Goal: Task Accomplishment & Management: Manage account settings

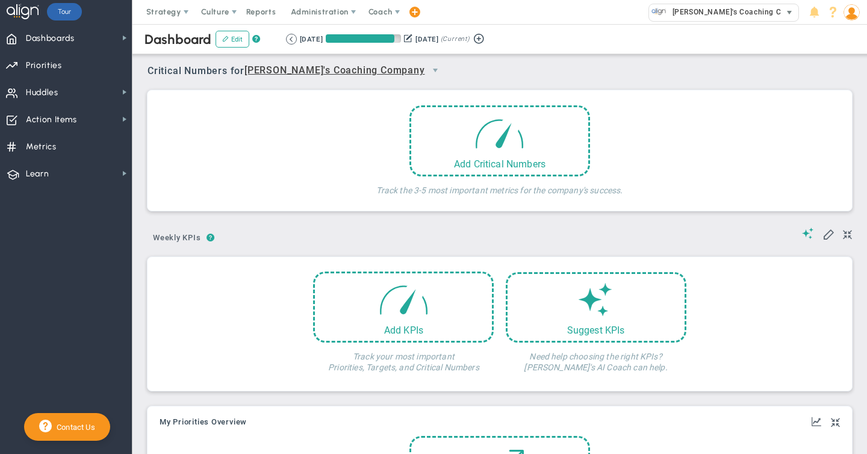
click at [705, 11] on span "[PERSON_NAME]'s Coaching Company" at bounding box center [737, 12] width 143 height 16
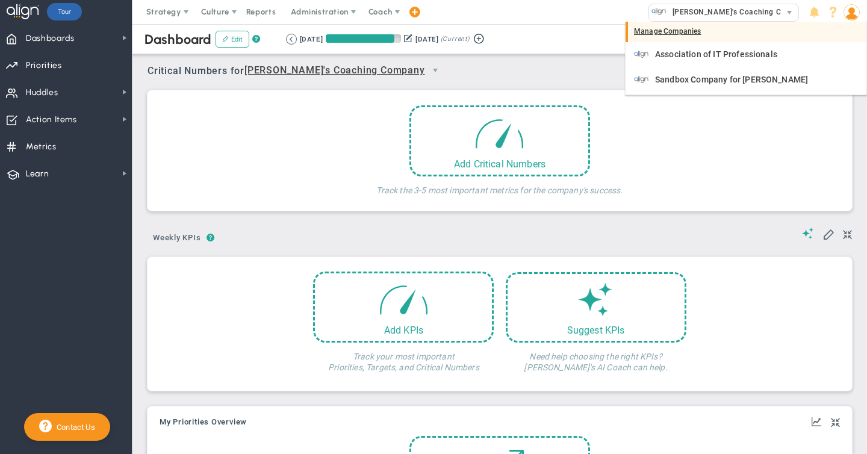
click at [673, 32] on div "Manage Companies" at bounding box center [745, 32] width 241 height 20
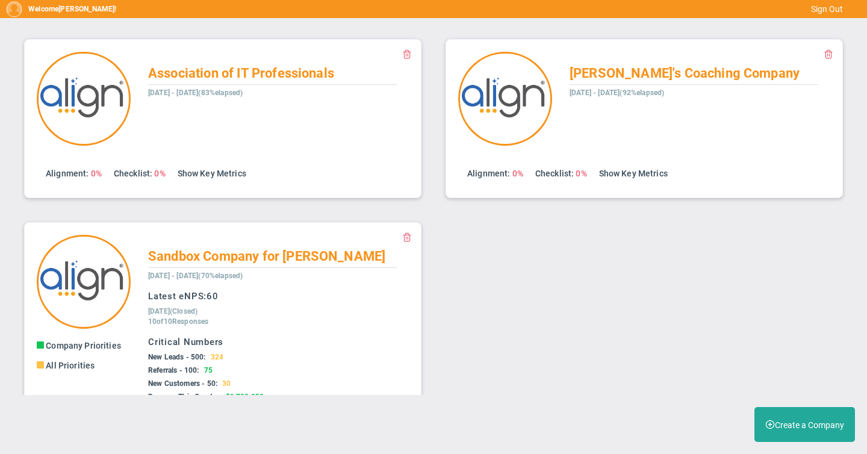
click at [409, 235] on span at bounding box center [407, 237] width 10 height 10
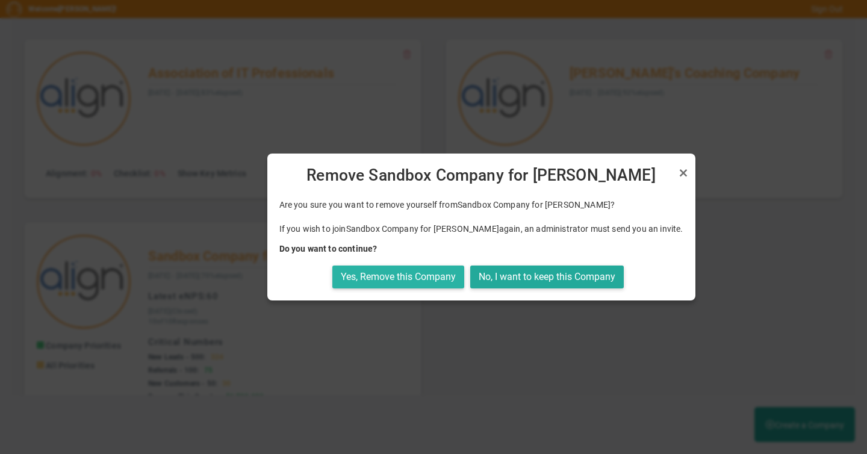
click at [416, 277] on button "Yes, Remove this Company" at bounding box center [398, 276] width 132 height 23
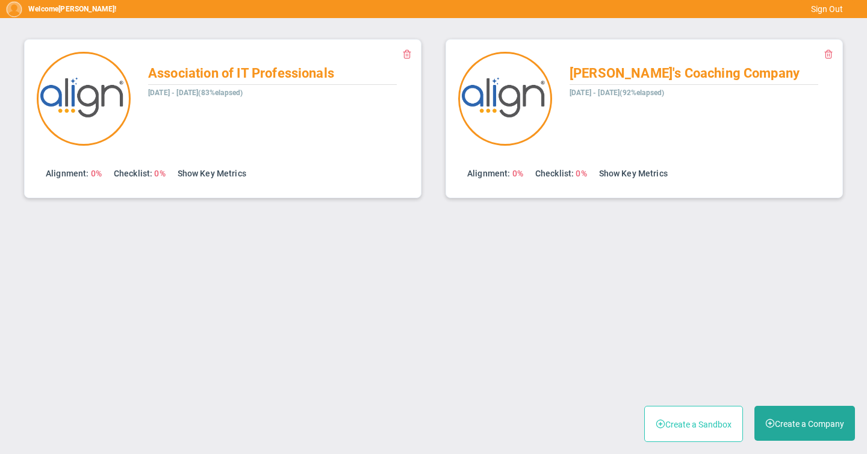
click at [695, 422] on button "Create a Sandbox" at bounding box center [693, 424] width 99 height 36
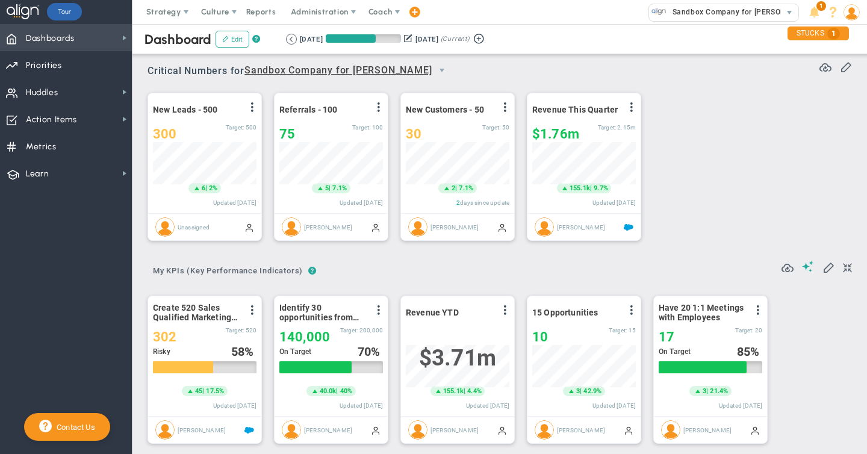
click at [70, 39] on span "Dashboards" at bounding box center [50, 38] width 49 height 25
click at [731, 144] on div "New Leads - 500 View Historical Graph Edit Make "No Change" Update Add Past Upd…" at bounding box center [494, 166] width 719 height 169
